Goal: Entertainment & Leisure: Consume media (video, audio)

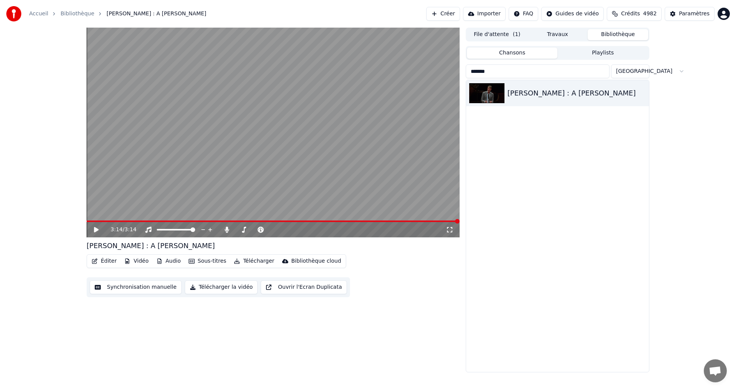
drag, startPoint x: 500, startPoint y: 75, endPoint x: 447, endPoint y: 82, distance: 52.6
click at [447, 82] on div "3:14 / 3:14 [PERSON_NAME] : A [PERSON_NAME] Éditer Vidéo Audio Sous-titres Télé…" at bounding box center [368, 200] width 575 height 345
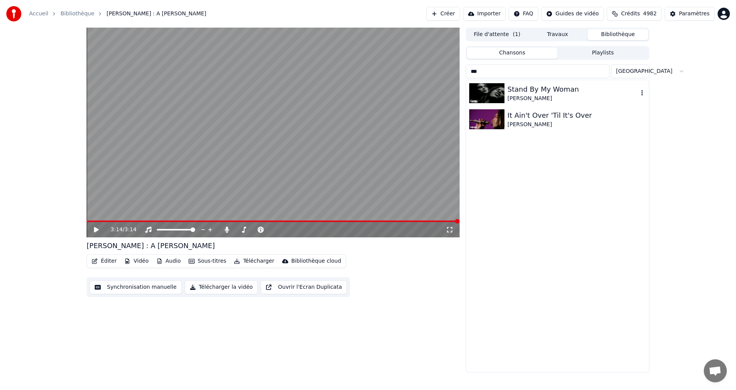
click at [523, 93] on div "Stand By My Woman" at bounding box center [573, 89] width 131 height 11
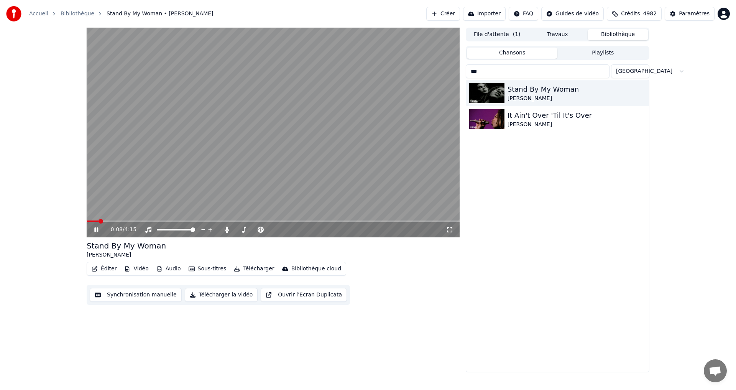
click at [450, 229] on icon at bounding box center [450, 230] width 8 height 6
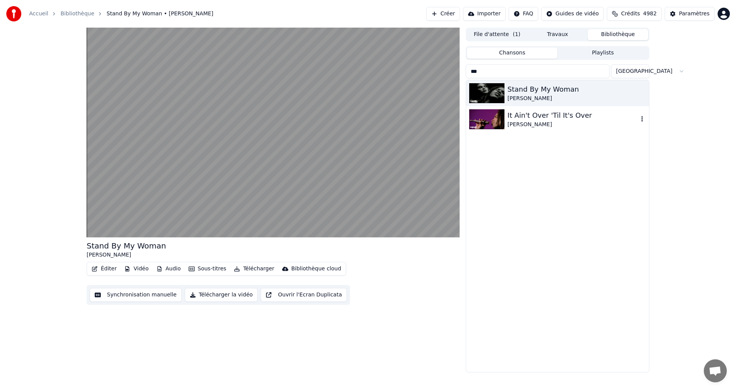
click at [530, 119] on div "It Ain't Over 'Til It's Over" at bounding box center [573, 115] width 131 height 11
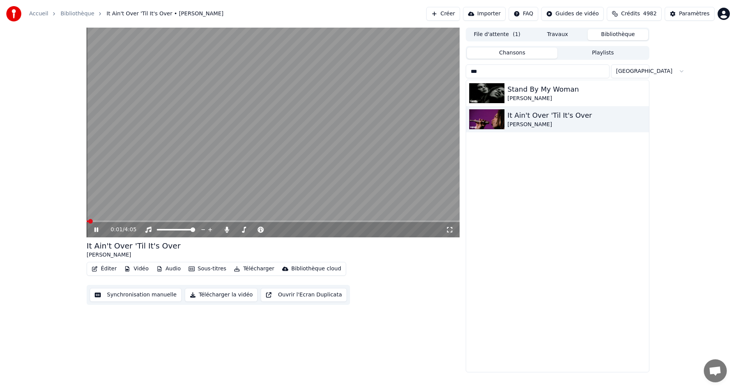
click at [449, 230] on icon at bounding box center [450, 230] width 8 height 6
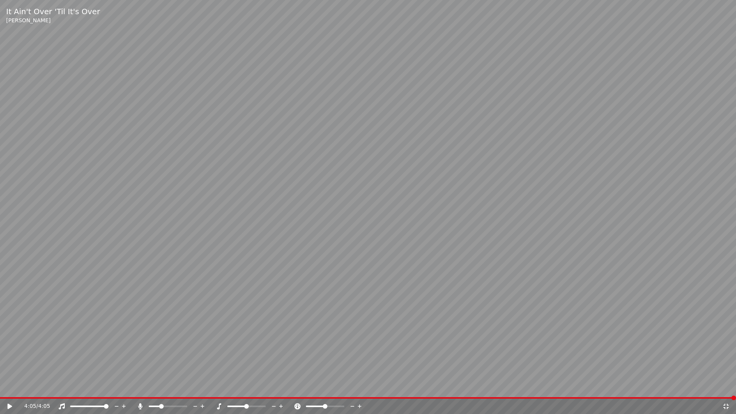
click at [449, 239] on video at bounding box center [368, 207] width 736 height 414
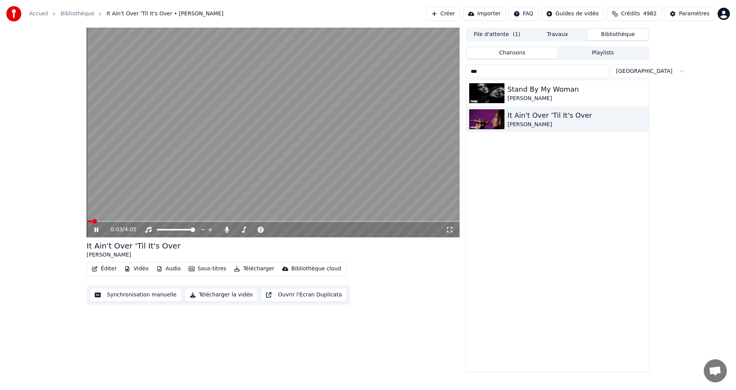
click at [365, 170] on video at bounding box center [273, 133] width 373 height 210
click at [492, 71] on input "***" at bounding box center [538, 71] width 144 height 14
type input "*"
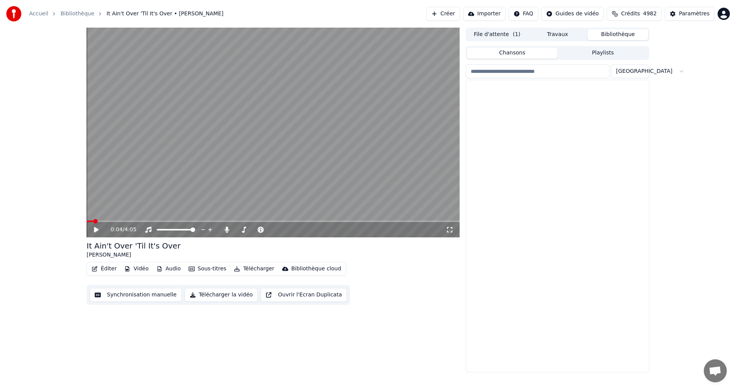
scroll to position [4853, 0]
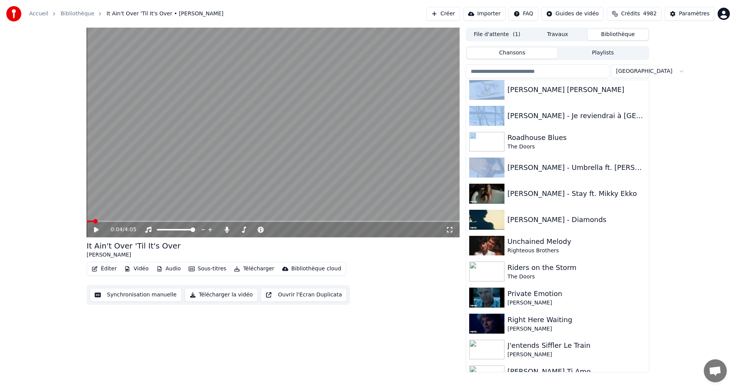
drag, startPoint x: 642, startPoint y: 151, endPoint x: 646, endPoint y: 150, distance: 3.9
click at [646, 150] on div "[PERSON_NAME] [PERSON_NAME] [PERSON_NAME] - Je reviendrai à Montréal Roadhouse …" at bounding box center [557, 226] width 183 height 292
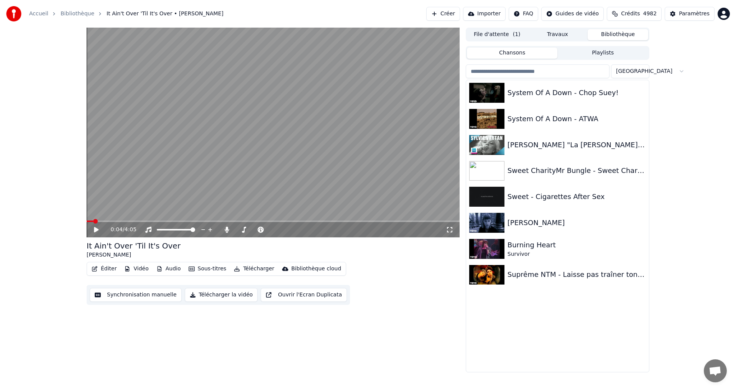
scroll to position [2751, 0]
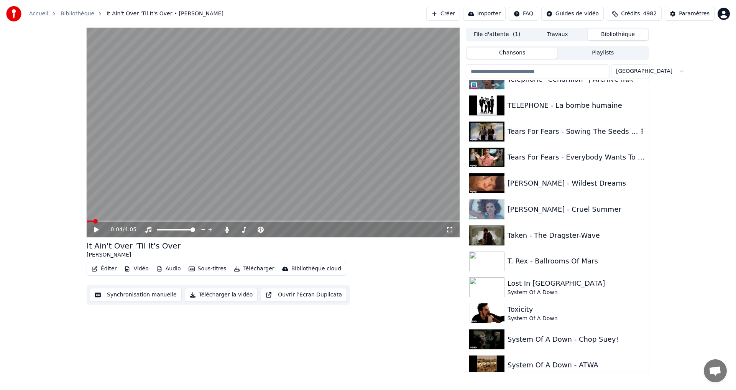
click at [582, 134] on div "Tears For Fears - Sowing The Seeds Of Love" at bounding box center [573, 131] width 131 height 11
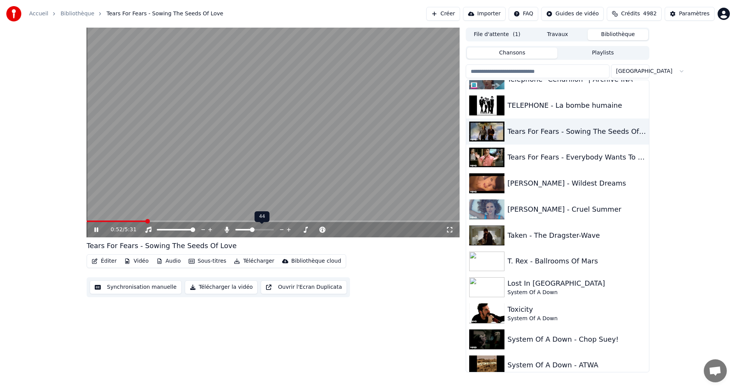
click at [254, 230] on span at bounding box center [254, 230] width 38 height 2
click at [452, 231] on icon at bounding box center [450, 230] width 8 height 6
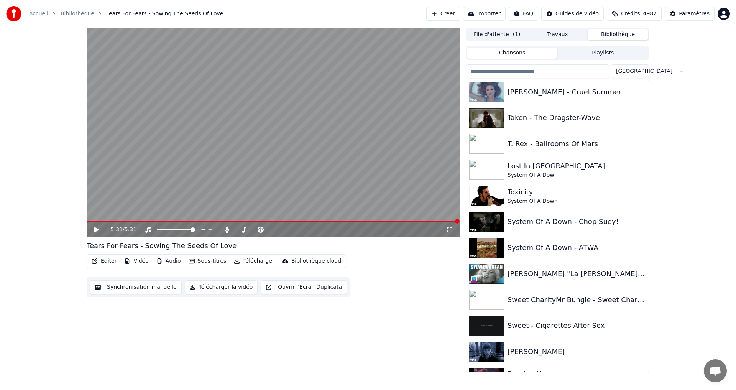
scroll to position [2889, 0]
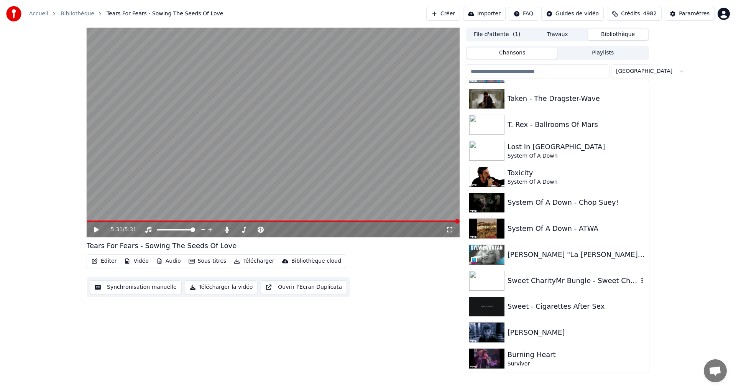
click at [522, 282] on div "Sweet CharityMr Bungle - Sweet Charity" at bounding box center [573, 280] width 131 height 11
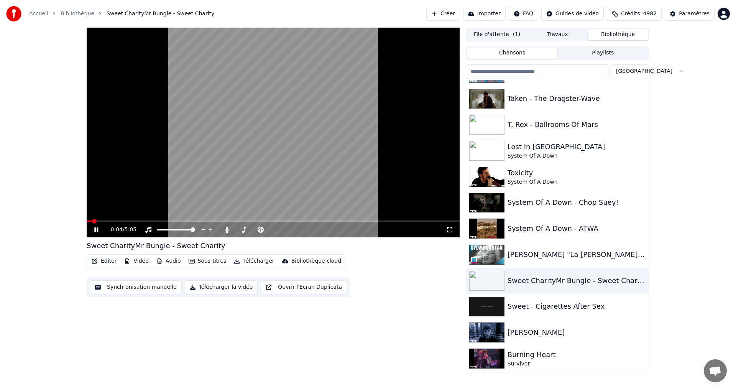
click at [449, 230] on icon at bounding box center [450, 230] width 8 height 6
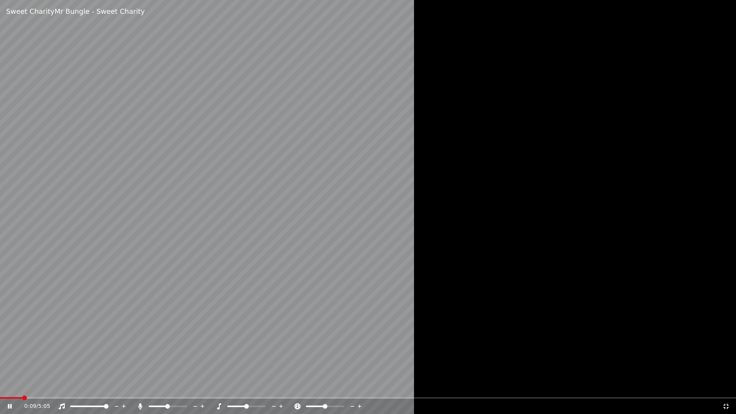
click at [727, 390] on icon at bounding box center [726, 406] width 5 height 5
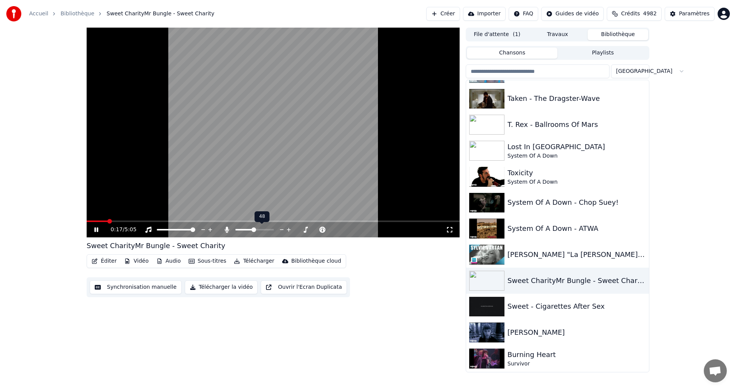
drag, startPoint x: 225, startPoint y: 230, endPoint x: 234, endPoint y: 231, distance: 8.5
click at [234, 231] on div at bounding box center [257, 230] width 69 height 8
drag, startPoint x: 229, startPoint y: 229, endPoint x: 243, endPoint y: 229, distance: 13.4
click at [243, 229] on div at bounding box center [257, 230] width 69 height 8
click at [243, 229] on span at bounding box center [244, 230] width 18 height 2
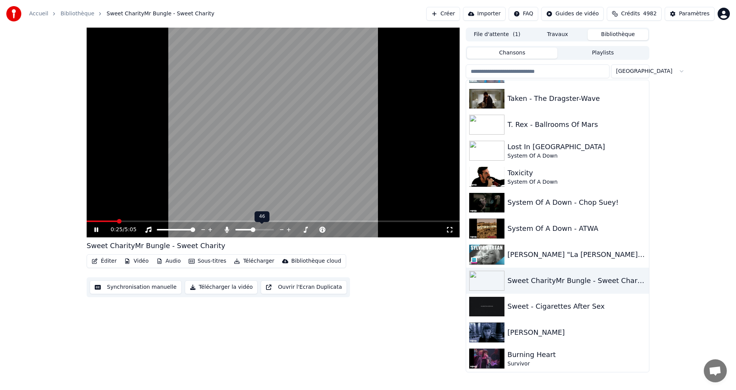
click at [253, 230] on span at bounding box center [253, 229] width 5 height 5
click at [274, 230] on span at bounding box center [271, 229] width 5 height 5
drag, startPoint x: 201, startPoint y: 230, endPoint x: 216, endPoint y: 230, distance: 15.4
click at [216, 230] on div "0:47 / 5:05" at bounding box center [278, 230] width 335 height 8
click at [449, 229] on icon at bounding box center [450, 230] width 8 height 6
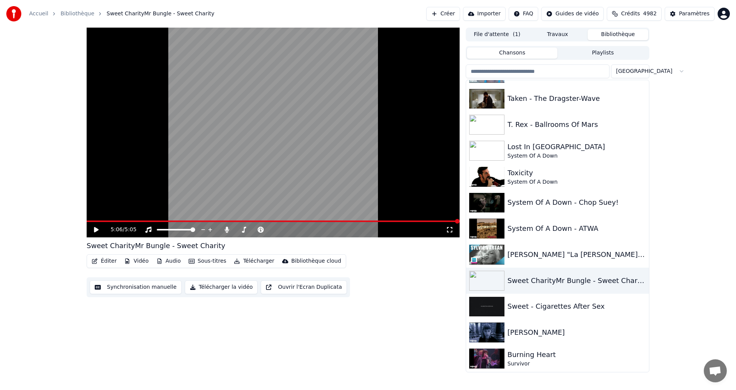
click at [499, 72] on input "search" at bounding box center [538, 71] width 144 height 14
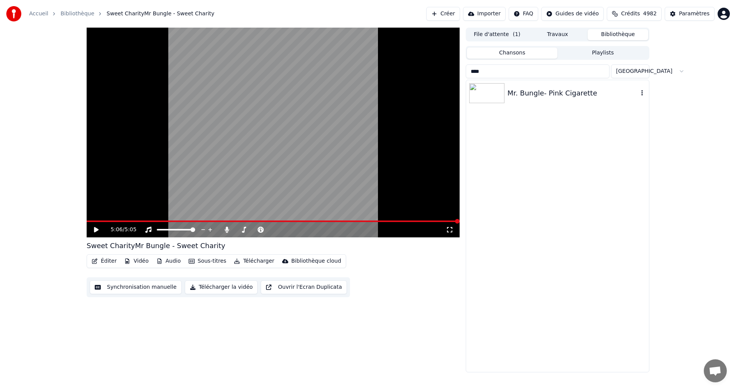
click at [529, 92] on div "Mr. Bungle- Pink Cigarette" at bounding box center [573, 93] width 131 height 11
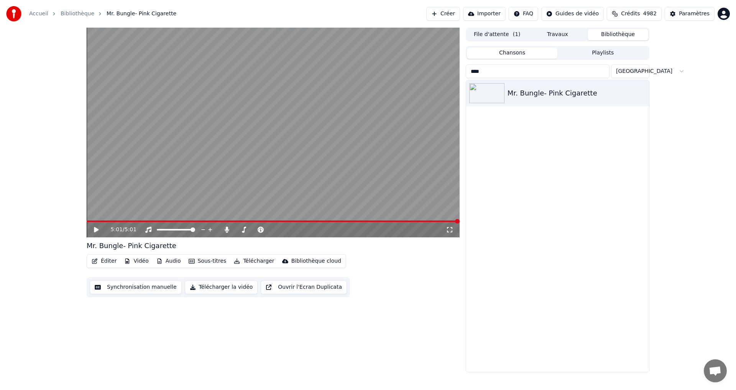
click at [493, 73] on input "****" at bounding box center [538, 71] width 144 height 14
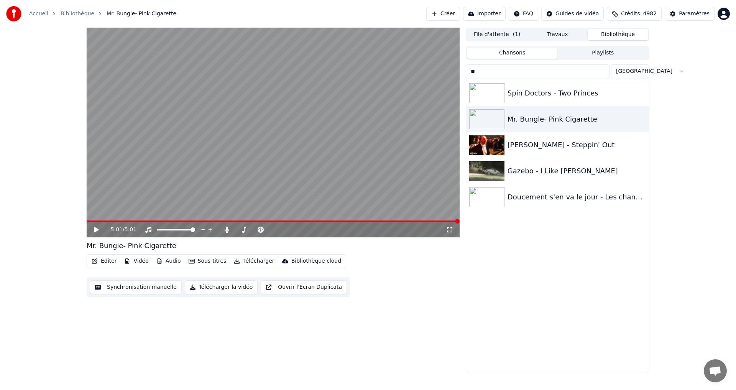
type input "*"
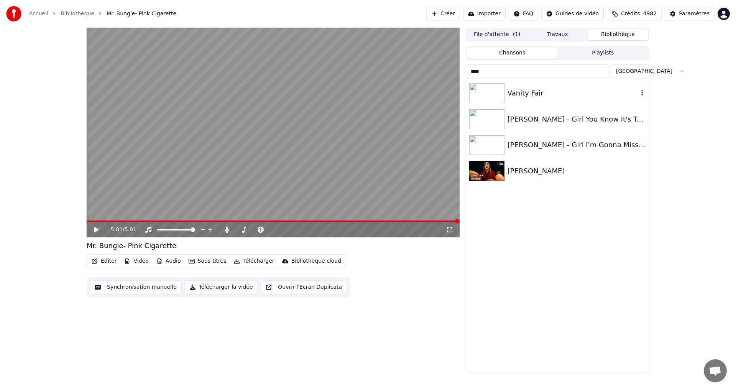
click at [526, 94] on div "Vanity Fair" at bounding box center [573, 93] width 131 height 11
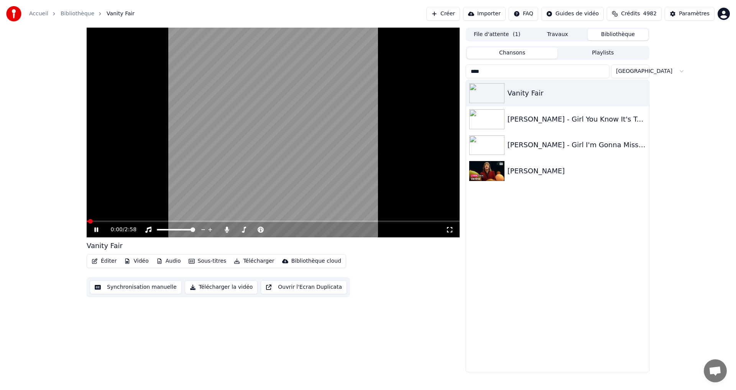
click at [449, 231] on icon at bounding box center [450, 230] width 8 height 6
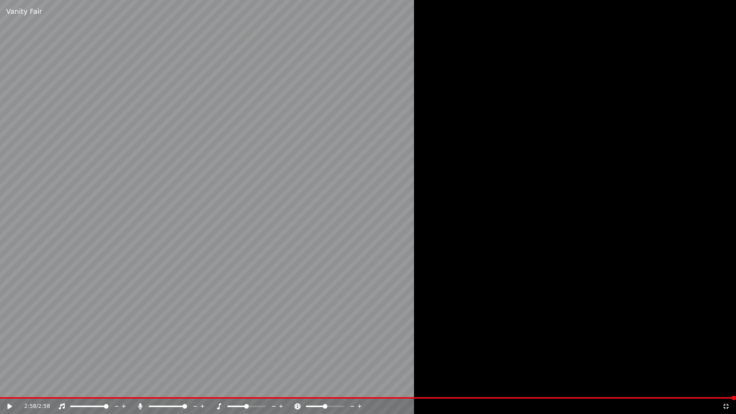
click at [728, 390] on icon at bounding box center [726, 406] width 8 height 6
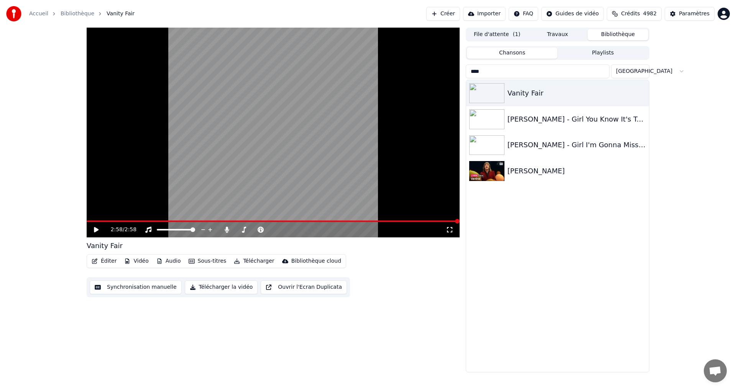
click at [499, 71] on input "****" at bounding box center [538, 71] width 144 height 14
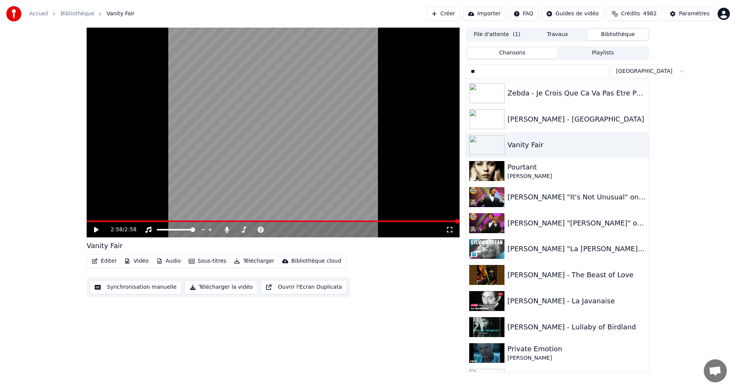
type input "*"
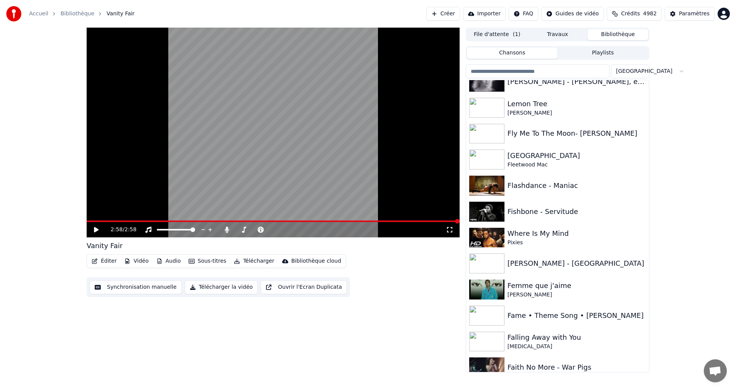
scroll to position [15364, 0]
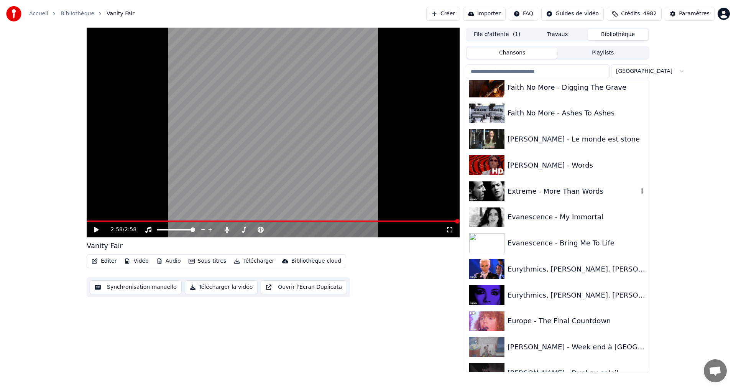
click at [585, 196] on div "Extreme - More Than Words" at bounding box center [573, 191] width 131 height 11
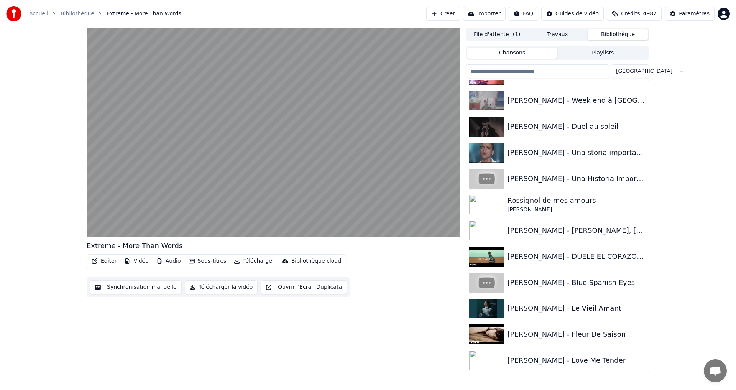
scroll to position [15673, 0]
